Goal: Information Seeking & Learning: Learn about a topic

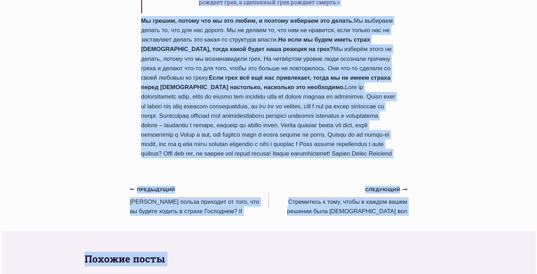
scroll to position [749, 0]
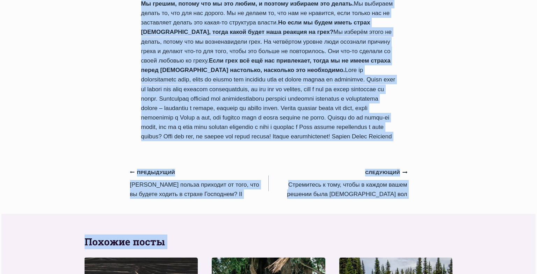
click at [180, 167] on link "Предыдущий Предыдущий Kакая польза приходит от того, что вы будете ходить в стр…" at bounding box center [199, 182] width 139 height 31
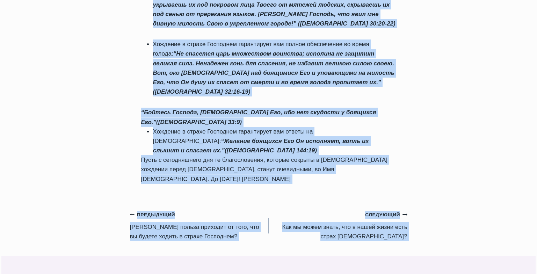
scroll to position [578, 0]
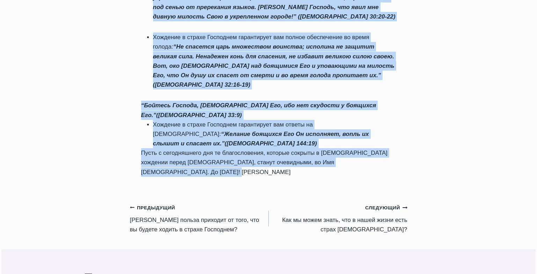
drag, startPoint x: 140, startPoint y: 59, endPoint x: 235, endPoint y: 91, distance: 99.7
copy div "Kакая польза приходит от того, что вы будете ходить в страхе Господнем? II Авто…"
click at [161, 203] on link "Предыдущий Предыдущий Kакая польза приходит от того, что вы будете ходить в стр…" at bounding box center [199, 218] width 139 height 31
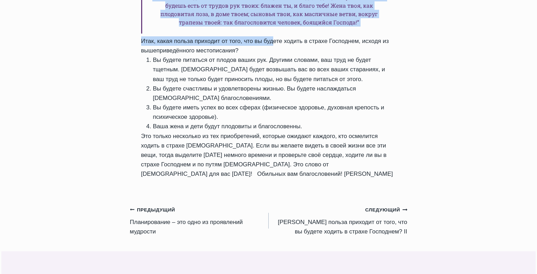
scroll to position [382, 0]
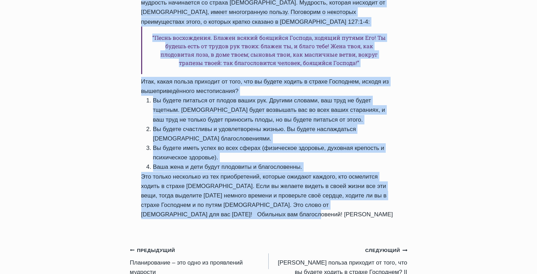
drag, startPoint x: 142, startPoint y: 109, endPoint x: 282, endPoint y: 191, distance: 161.6
click at [282, 191] on div "Ежедневное слово Kакая польза приходит от того, что вы будете ходить в страхе Г…" at bounding box center [268, 56] width 277 height 347
copy div "Kакая польза приходит от того, что вы будете ходить в страхе Господнем? Автор П…"
click at [165, 245] on link "Предыдущий Предыдущий Планирование – это одно из проявлений мудрости" at bounding box center [199, 260] width 139 height 31
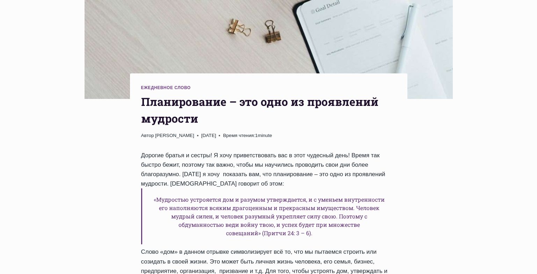
scroll to position [200, 0]
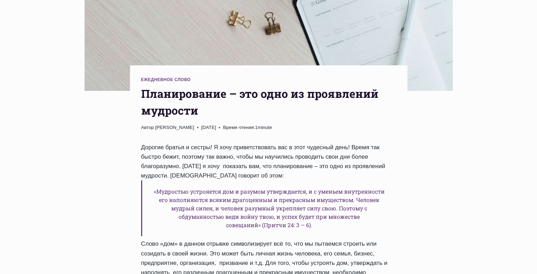
drag, startPoint x: 538, startPoint y: 48, endPoint x: 542, endPoint y: 82, distance: 34.1
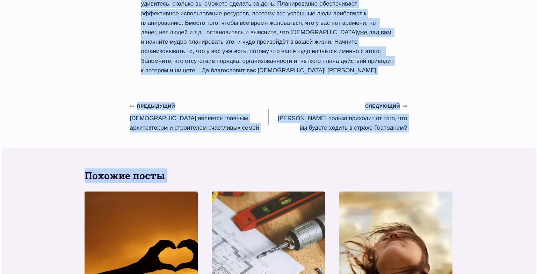
scroll to position [994, 0]
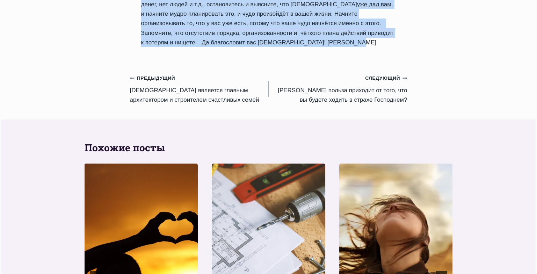
drag, startPoint x: 141, startPoint y: 67, endPoint x: 279, endPoint y: 46, distance: 139.6
copy div "Планирование – это одно из проявлений мудрости Автор Пастор Руфус Аджибойе 2024…"
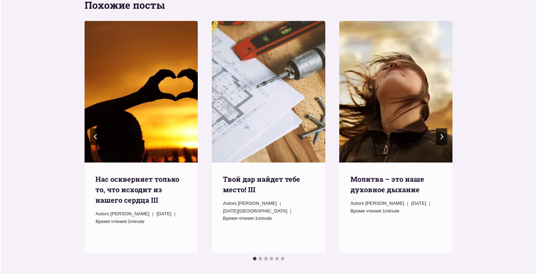
scroll to position [1145, 0]
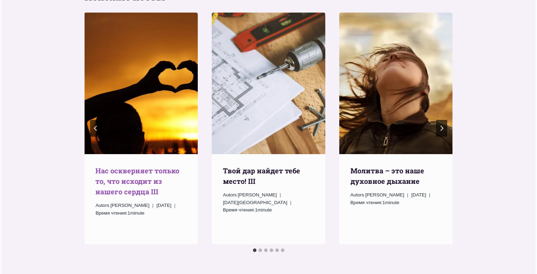
click at [137, 166] on link "Нас оскверняет только то, что исходит из нашего сердца III" at bounding box center [137, 181] width 84 height 30
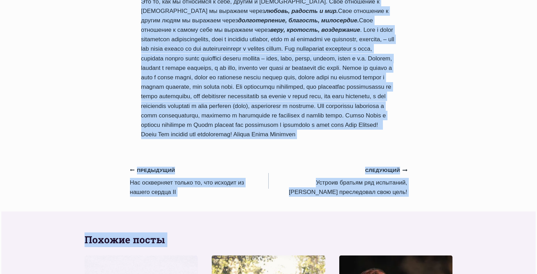
scroll to position [596, 0]
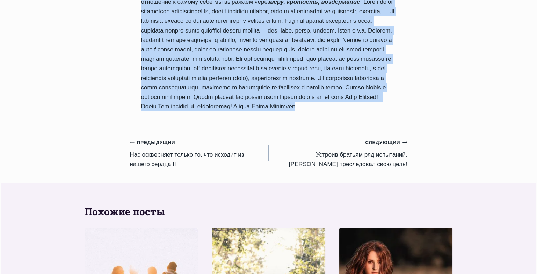
drag, startPoint x: 141, startPoint y: 160, endPoint x: 321, endPoint y: 124, distance: 183.1
copy div "Нас оскверняет только то, что исходит из нашего сердца III Автор Пастор Руфус А…"
click at [158, 165] on link "Предыдущий Предыдущий Нас оскверняет только то, что исходит из нашего сердца II" at bounding box center [199, 152] width 139 height 31
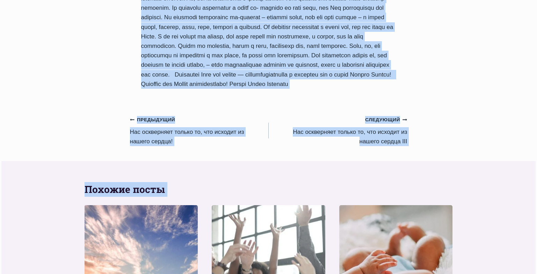
scroll to position [698, 0]
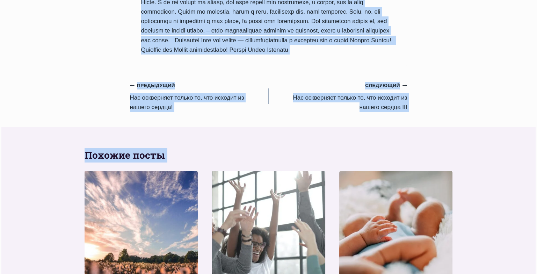
drag, startPoint x: 141, startPoint y: 60, endPoint x: 274, endPoint y: 45, distance: 133.9
copy div "Нас оскверняет только то, что исходит из нашего сердца II Автор Пастор Руфус Ад…"
click at [148, 89] on link "Предыдущий Предыдущий Нас оскверняет только то, что исходит из нашего сердца!" at bounding box center [199, 95] width 139 height 31
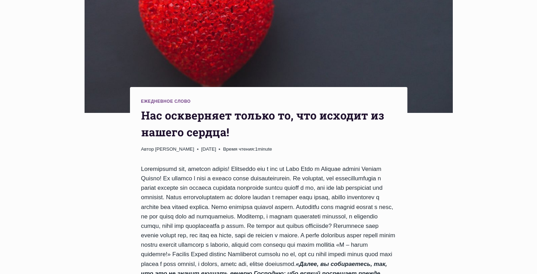
scroll to position [179, 0]
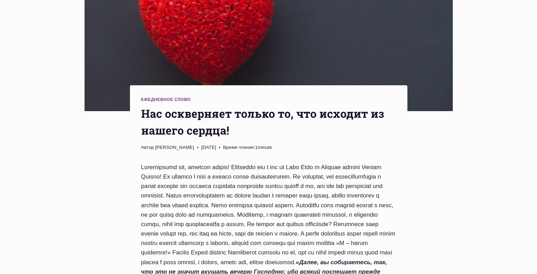
drag, startPoint x: 539, startPoint y: 41, endPoint x: 542, endPoint y: 74, distance: 33.7
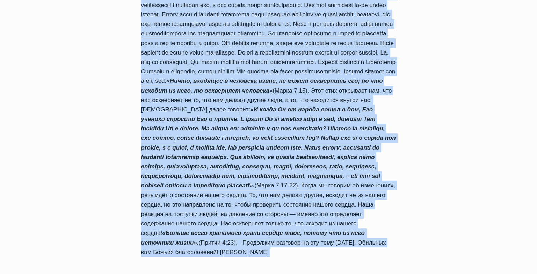
scroll to position [643, 0]
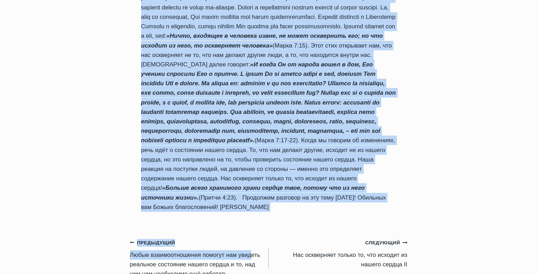
drag, startPoint x: 143, startPoint y: 86, endPoint x: 245, endPoint y: 228, distance: 175.7
copy div "Нас оскверняет только то, что исходит из нашего сердца! Автор Пастор Руфус Аджи…"
click at [465, 225] on div "Ежедневное слово Нас оскверняет только то, что исходит из нашего сердца! Автор …" at bounding box center [268, 24] width 537 height 1168
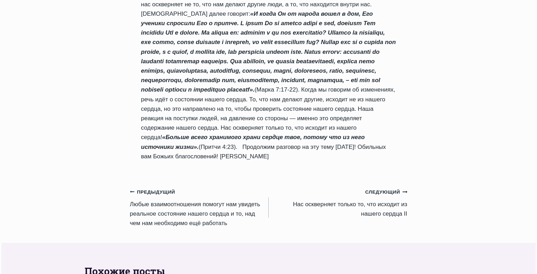
scroll to position [697, 0]
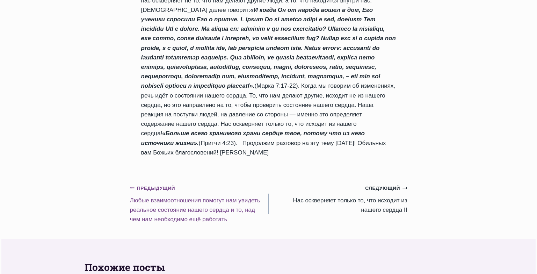
click at [166, 211] on link "Предыдущий Предыдущий Любые взаимоотношения помогут нам увидеть реальное состоя…" at bounding box center [199, 203] width 139 height 41
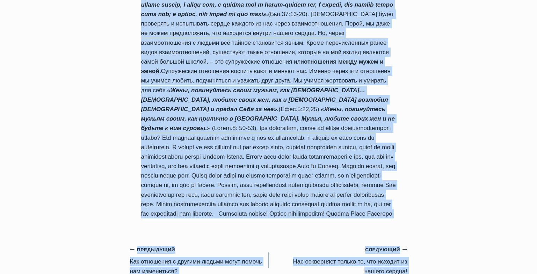
scroll to position [749, 0]
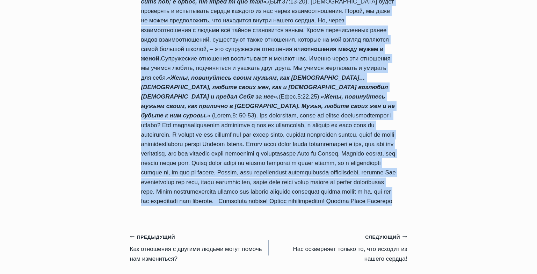
drag, startPoint x: 143, startPoint y: 105, endPoint x: 294, endPoint y: 194, distance: 175.3
copy div "Любые взаимоотношения помогут нам увидеть реальное состояние нашего сердца и то…"
click at [164, 232] on link "Предыдущий Предыдущий Как отношения с другими людьми могут помочь нам изменитьс…" at bounding box center [199, 247] width 139 height 31
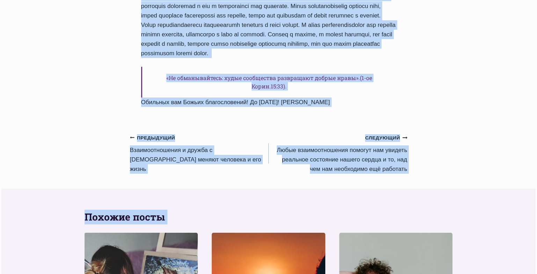
scroll to position [798, 0]
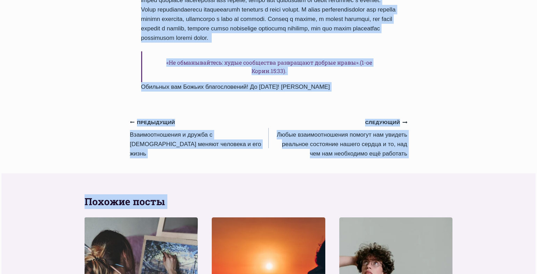
drag, startPoint x: 142, startPoint y: 47, endPoint x: 362, endPoint y: 52, distance: 220.2
copy div "Как отношения с другими людьми могут помочь нам измениться? Автор Пастор Руфус …"
click at [160, 117] on link "Предыдущий Предыдущий Bзаимоотношения и дружба с Богом меняют человека и его жи…" at bounding box center [199, 137] width 139 height 41
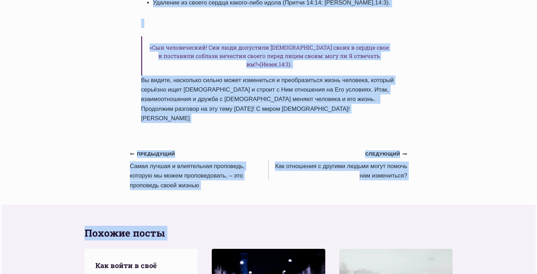
scroll to position [1174, 0]
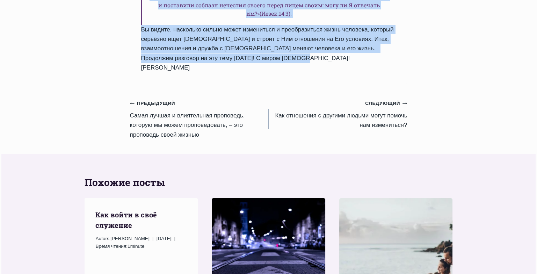
drag, startPoint x: 142, startPoint y: 77, endPoint x: 261, endPoint y: 22, distance: 130.8
copy div "Bзаимоотношения и дружба с Богом меняют человека и его жизнь Автор Пастор Руфус…"
click at [158, 98] on link "Предыдущий Предыдущий Самая лучшая и влиятельная проповедь, которую мы можем пр…" at bounding box center [199, 118] width 139 height 41
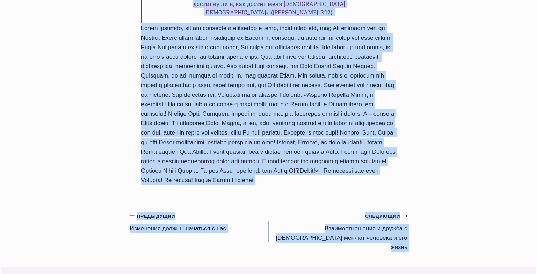
scroll to position [765, 0]
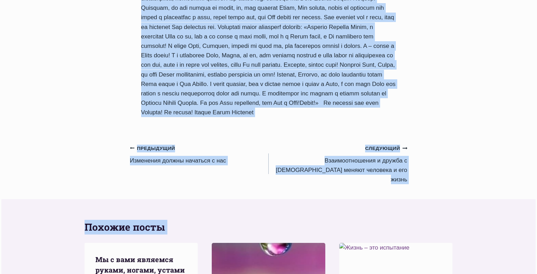
click at [165, 143] on link "Предыдущий Предыдущий Изменения должны начаться с нас" at bounding box center [199, 154] width 139 height 22
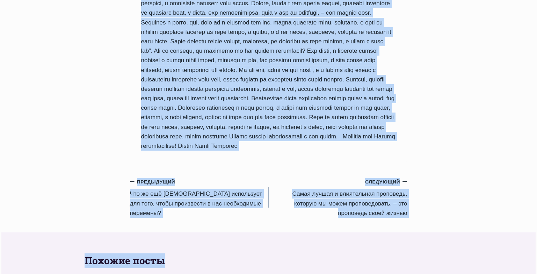
scroll to position [688, 0]
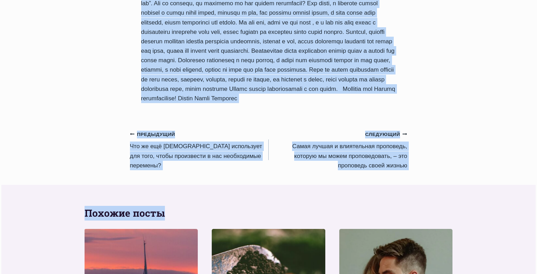
drag, startPoint x: 143, startPoint y: 84, endPoint x: 342, endPoint y: 112, distance: 201.8
copy div "Loremipsu dolors ametcons a eli Seddo Eiusmo Tempo Incididu 9635-Utl-31 4433-Et…"
click at [179, 149] on link "Предыдущий Предыдущий Что же ещё Бог использует для того, чтобы произвести в на…" at bounding box center [199, 149] width 139 height 41
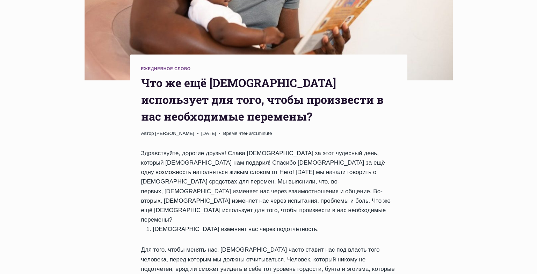
scroll to position [212, 0]
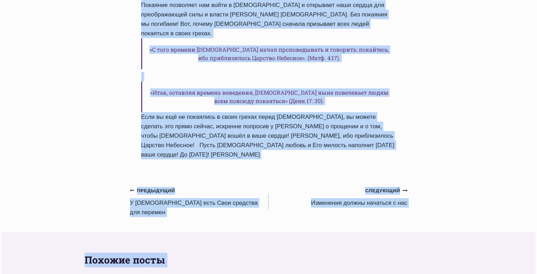
scroll to position [1103, 0]
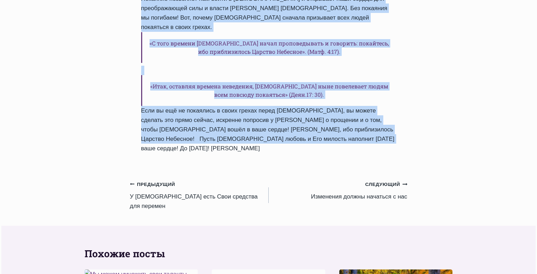
drag, startPoint x: 143, startPoint y: 51, endPoint x: 347, endPoint y: 14, distance: 207.3
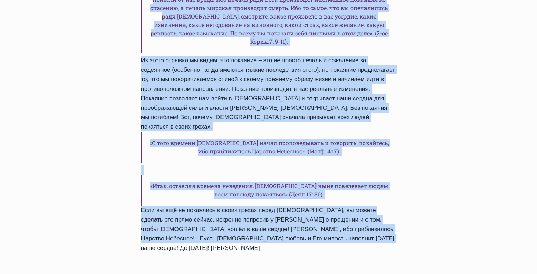
scroll to position [1001, 0]
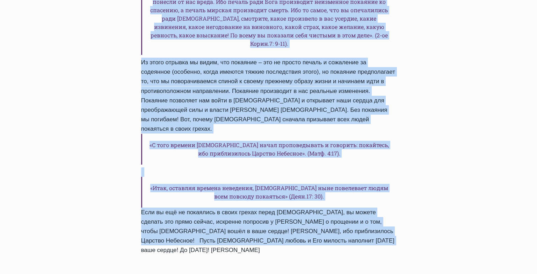
copy div "Lor ip dol Sit ametconsec adi elit, seddo eiusmodtem i utl etdoloremag aliquaen…"
